Goal: Communication & Community: Answer question/provide support

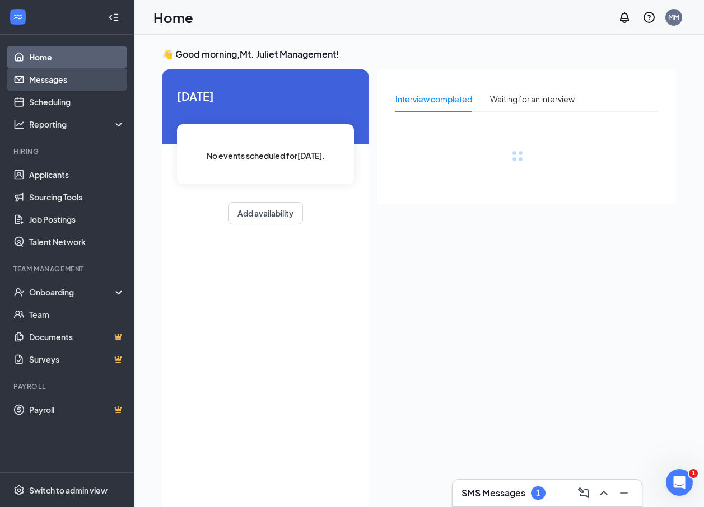
click at [52, 85] on link "Messages" at bounding box center [77, 79] width 96 height 22
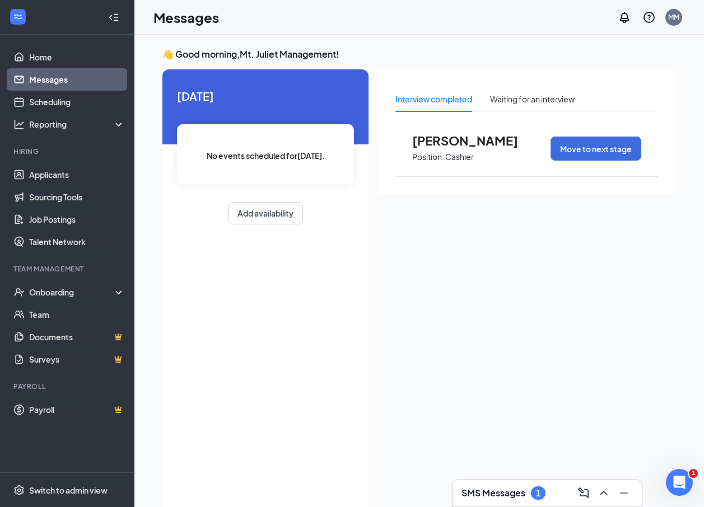
click at [55, 73] on link "Messages" at bounding box center [77, 79] width 96 height 22
click at [46, 105] on link "Scheduling" at bounding box center [77, 102] width 96 height 22
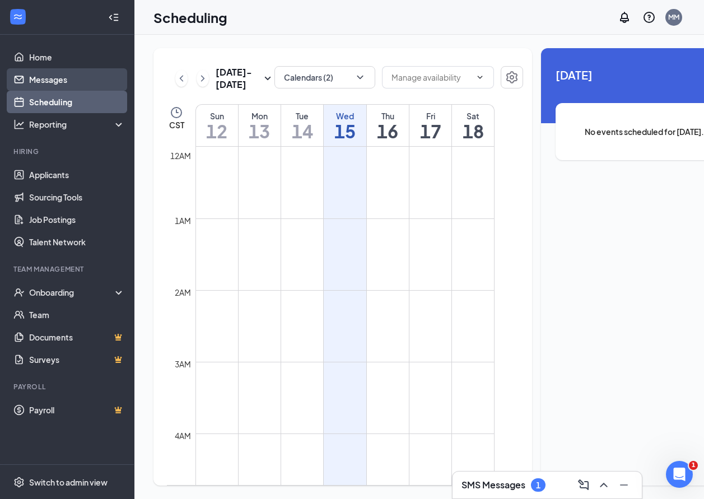
click at [59, 74] on link "Messages" at bounding box center [77, 79] width 96 height 22
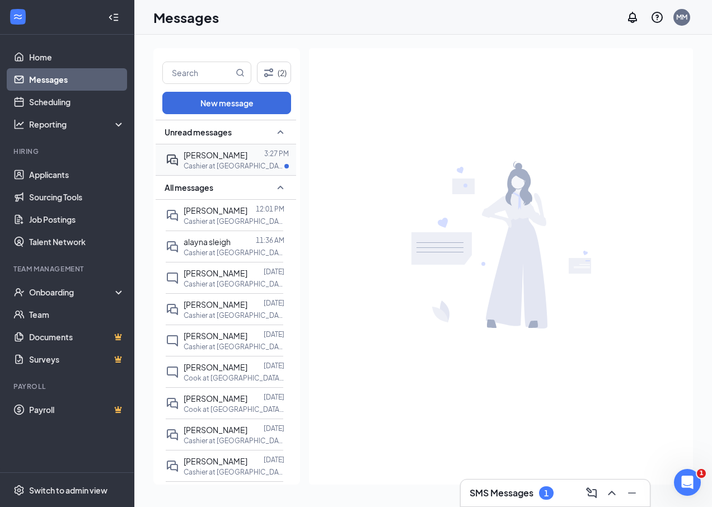
click at [232, 163] on p "Cashier at [GEOGRAPHIC_DATA], [GEOGRAPHIC_DATA]" at bounding box center [234, 166] width 101 height 10
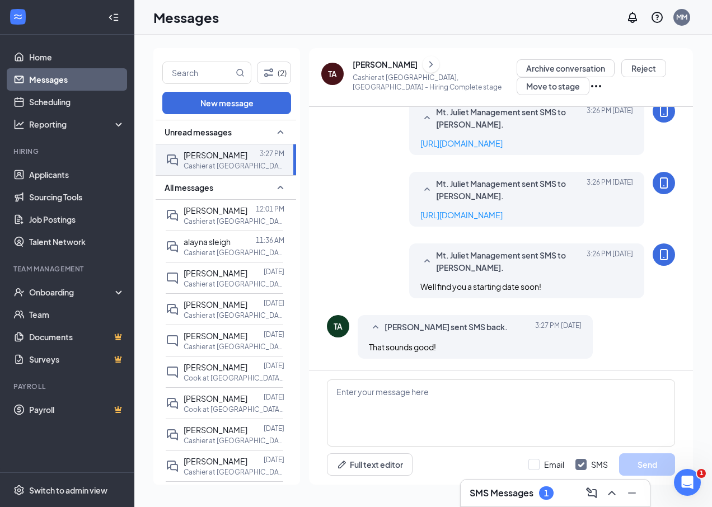
scroll to position [316, 0]
click at [194, 80] on input "text" at bounding box center [198, 72] width 71 height 21
type input "avi"
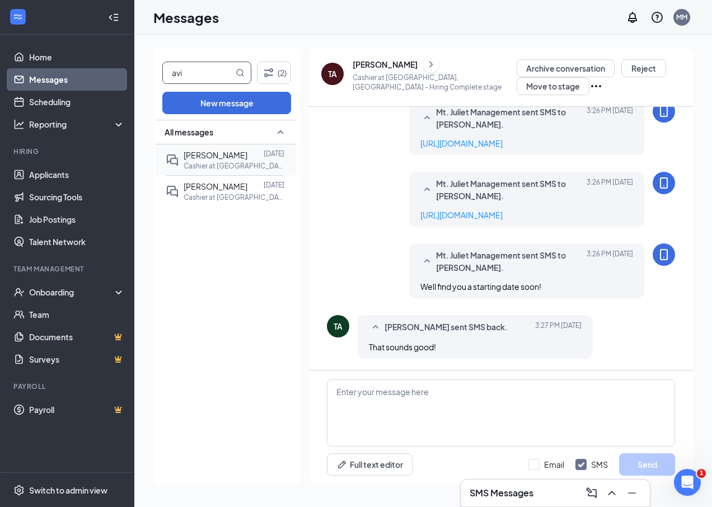
click at [209, 161] on div "[PERSON_NAME]" at bounding box center [216, 155] width 64 height 12
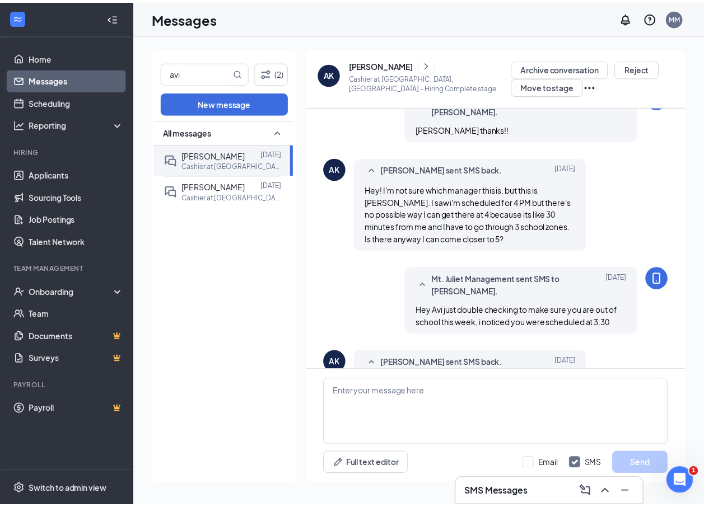
scroll to position [543, 0]
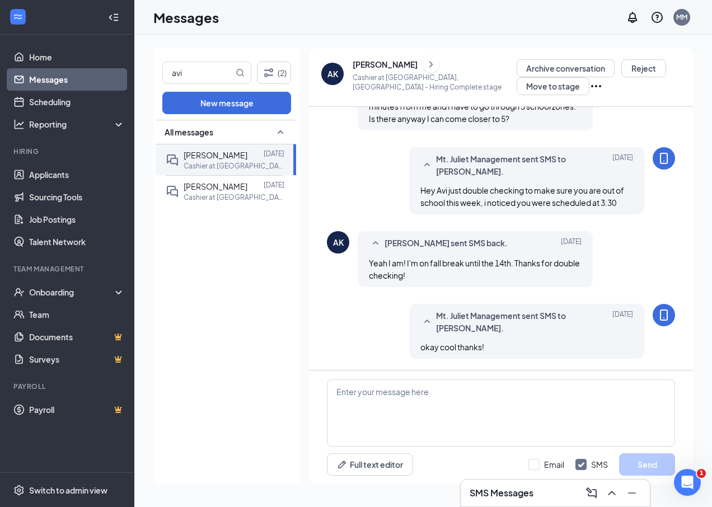
click at [397, 62] on div "[PERSON_NAME]" at bounding box center [385, 64] width 65 height 11
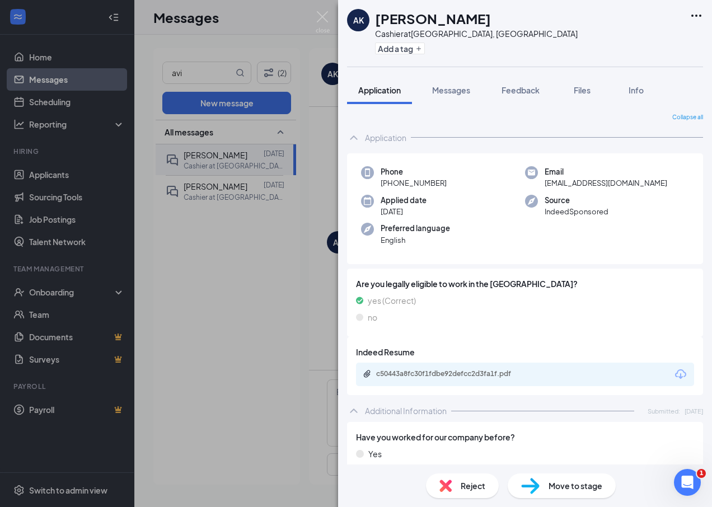
click at [313, 24] on div "AK [PERSON_NAME] Cashier at [GEOGRAPHIC_DATA], [GEOGRAPHIC_DATA] Add a tag Appl…" at bounding box center [356, 253] width 712 height 507
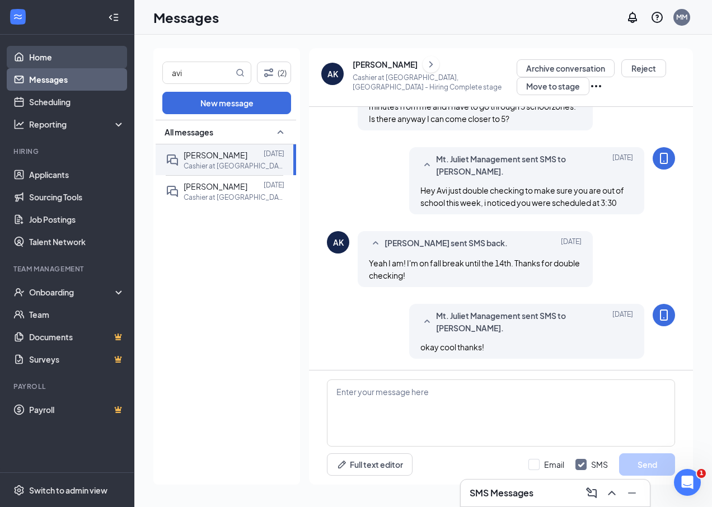
click at [44, 52] on link "Home" at bounding box center [77, 57] width 96 height 22
